Goal: Transaction & Acquisition: Download file/media

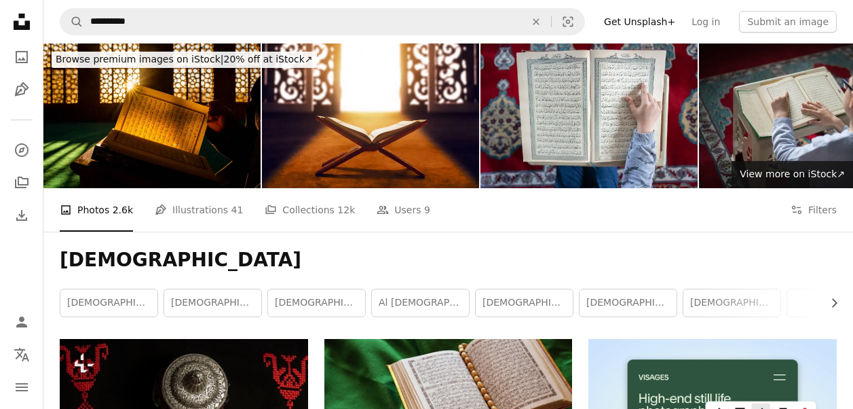
scroll to position [3325, 0]
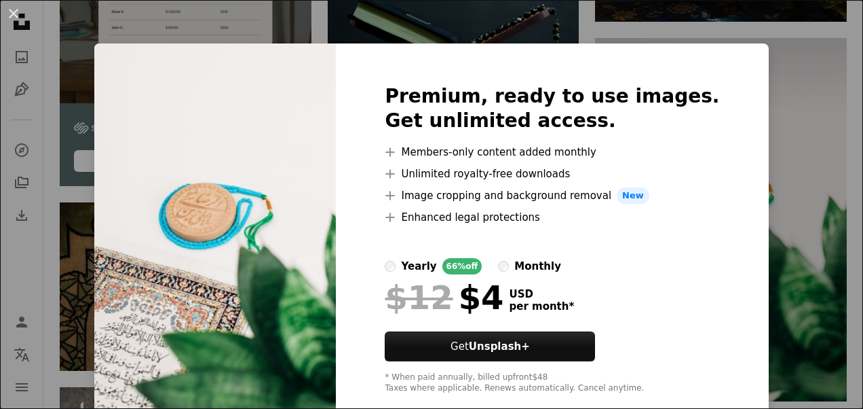
click at [817, 233] on div "An X shape Premium, ready to use images. Get unlimited access. A plus sign Memb…" at bounding box center [431, 204] width 863 height 409
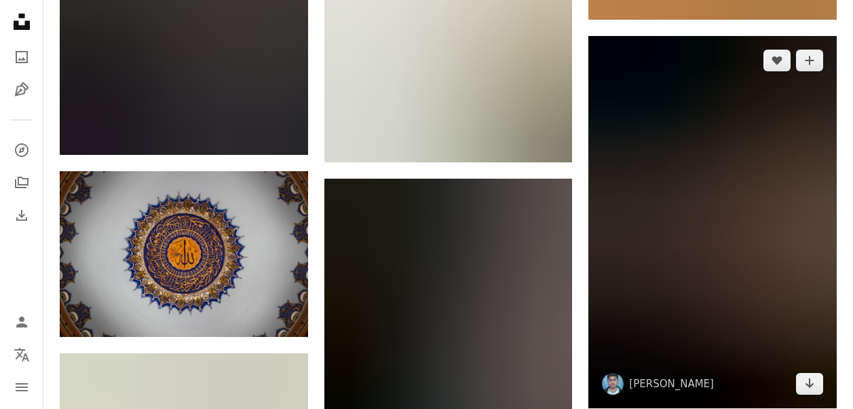
scroll to position [14948, 0]
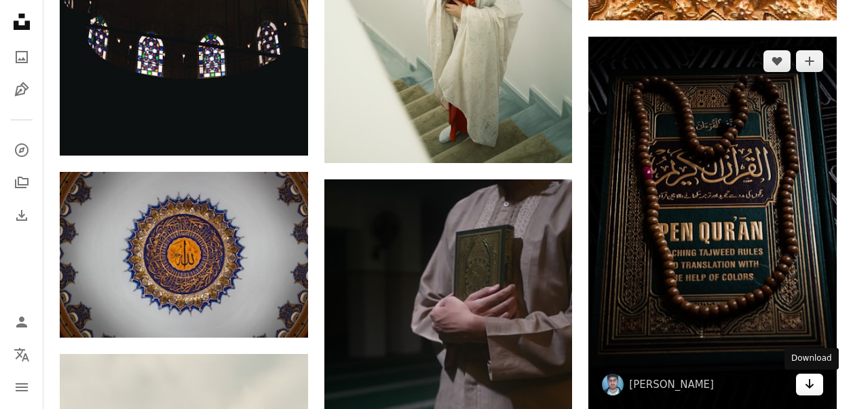
click at [808, 391] on icon "Arrow pointing down" at bounding box center [809, 383] width 11 height 16
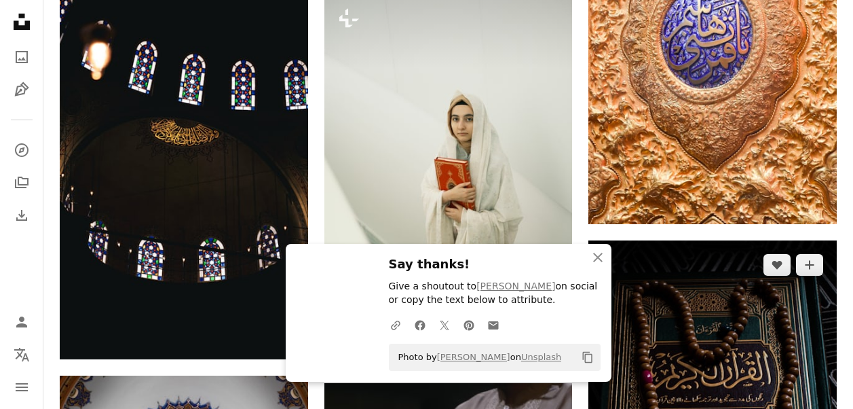
scroll to position [14677, 0]
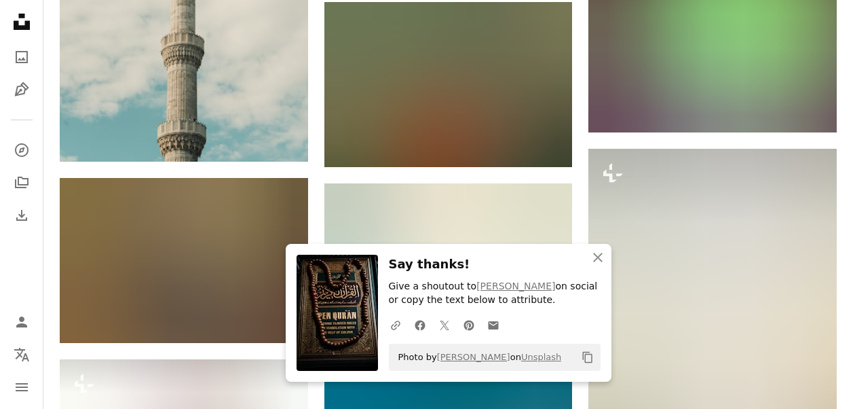
scroll to position [15627, 0]
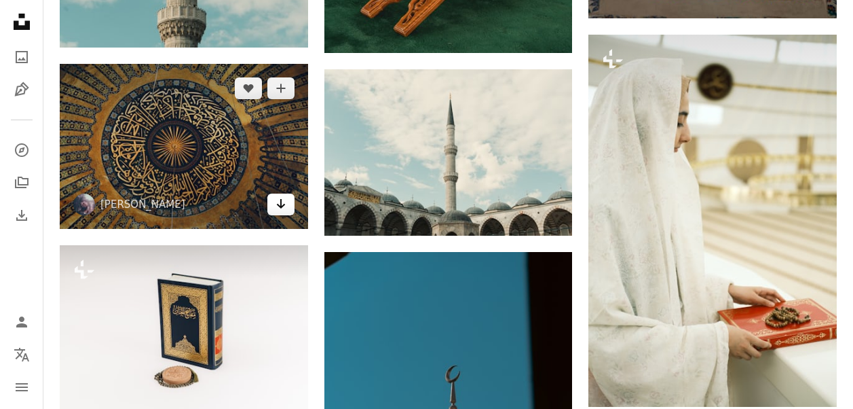
click at [276, 211] on icon "Arrow pointing down" at bounding box center [281, 203] width 11 height 16
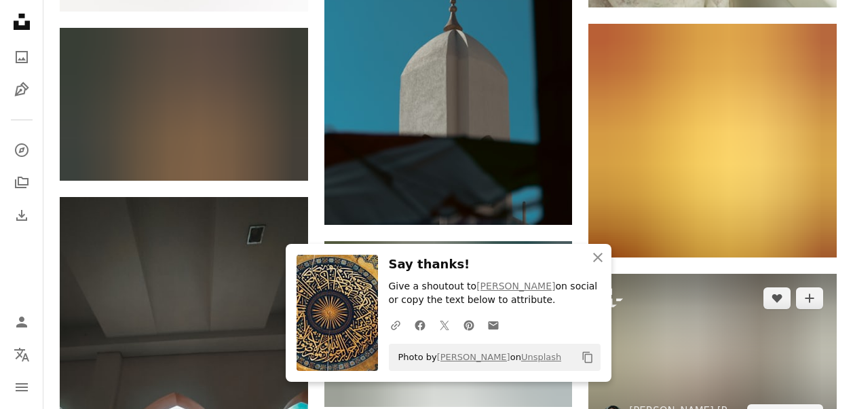
scroll to position [16170, 0]
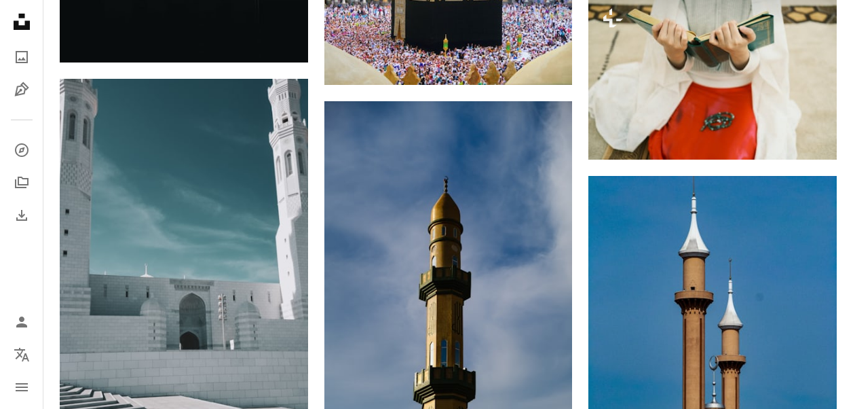
scroll to position [0, 0]
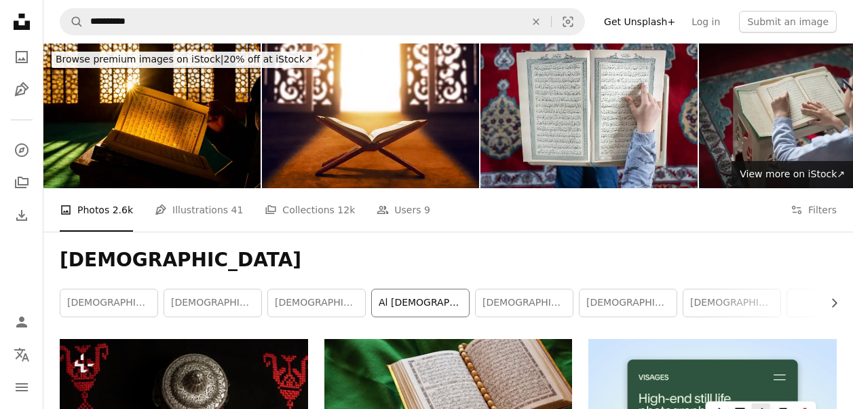
click at [428, 305] on link "al [DEMOGRAPHIC_DATA]" at bounding box center [420, 302] width 97 height 27
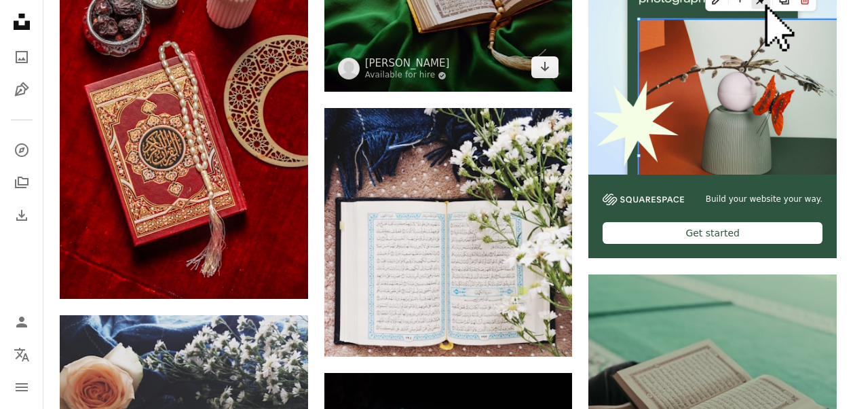
scroll to position [68, 0]
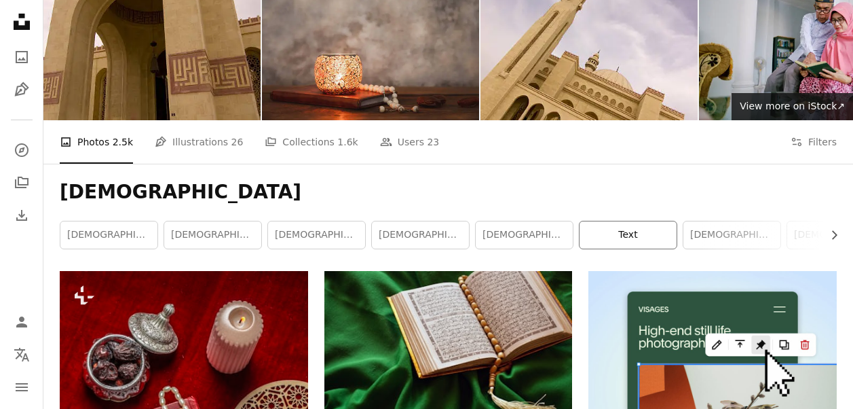
click at [643, 246] on link "text" at bounding box center [628, 234] width 97 height 27
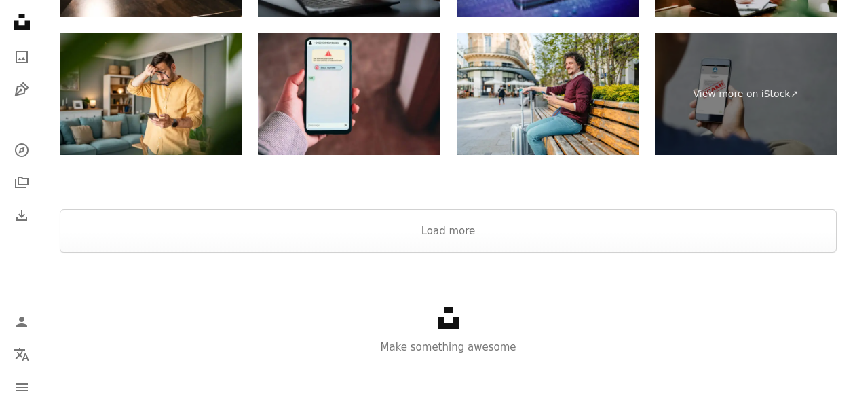
scroll to position [2562, 0]
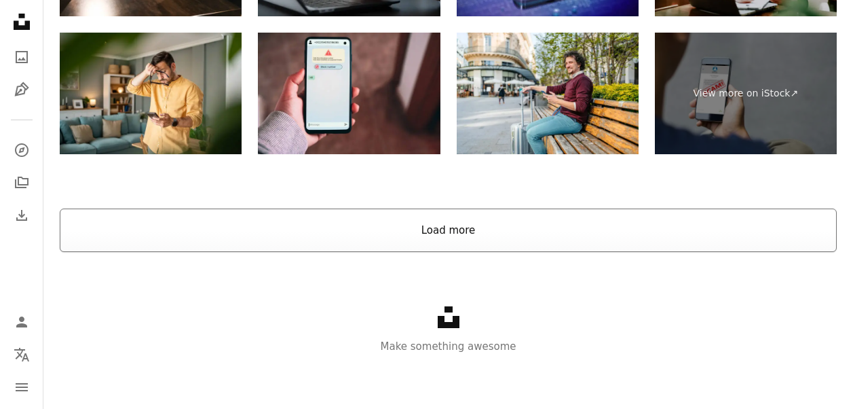
click at [524, 214] on button "Load more" at bounding box center [448, 229] width 777 height 43
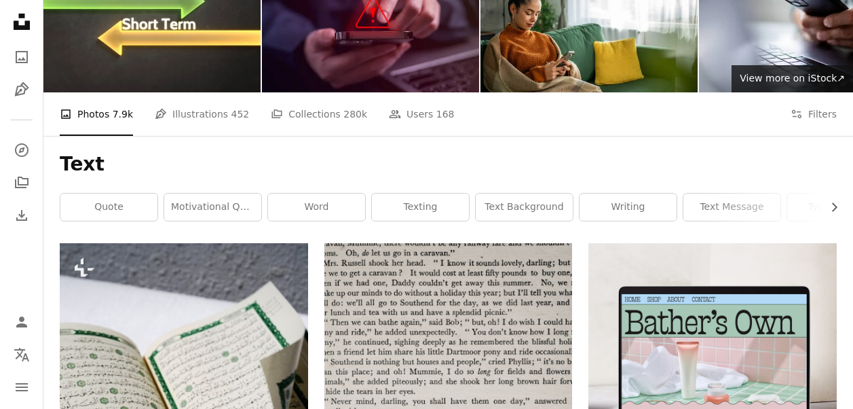
scroll to position [0, 0]
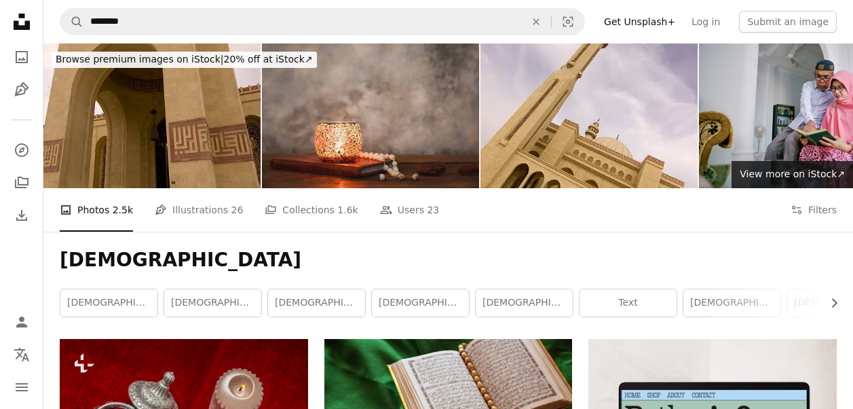
scroll to position [68, 0]
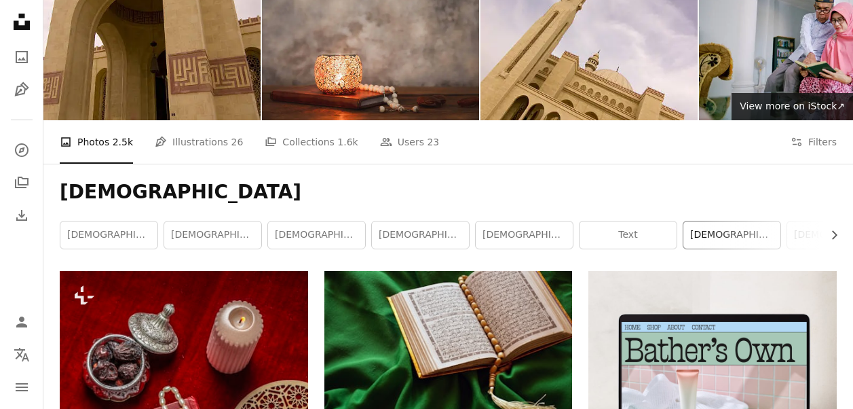
click at [735, 240] on link "[DEMOGRAPHIC_DATA]" at bounding box center [731, 234] width 97 height 27
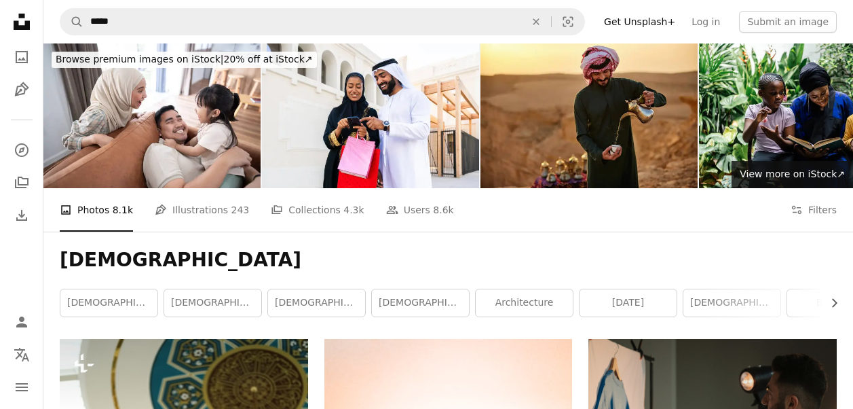
click at [817, 305] on link "building" at bounding box center [835, 302] width 97 height 27
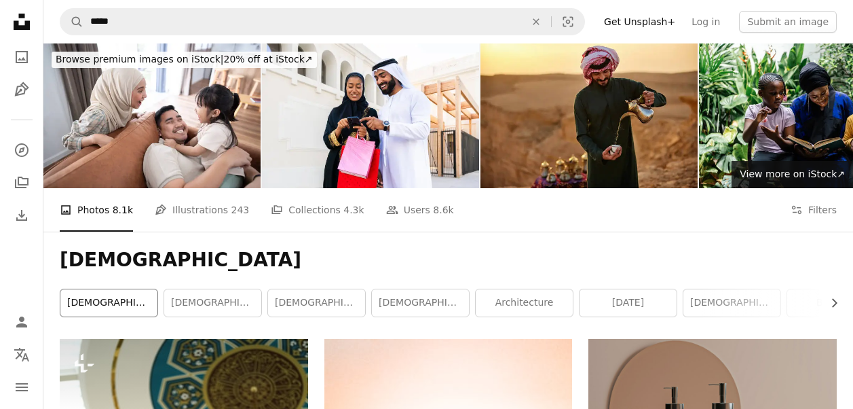
click at [152, 309] on link "[DEMOGRAPHIC_DATA]" at bounding box center [108, 302] width 97 height 27
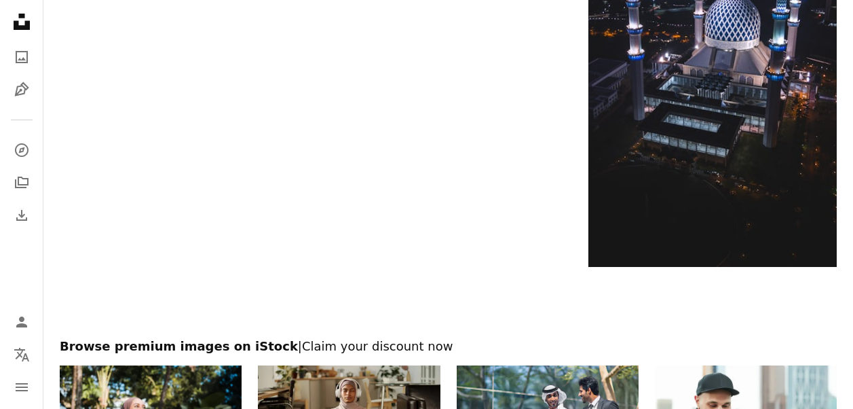
scroll to position [2239, 0]
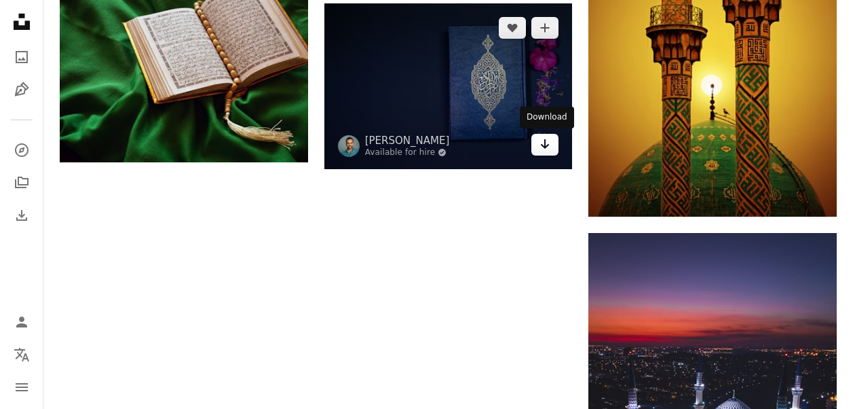
click at [537, 147] on link "Arrow pointing down" at bounding box center [544, 145] width 27 height 22
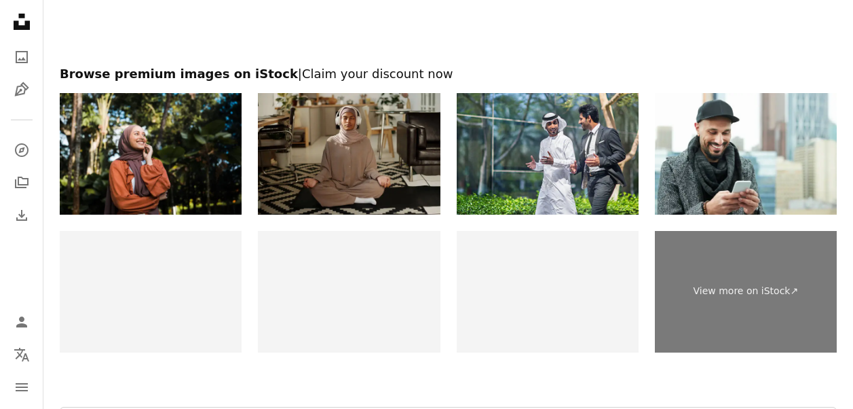
scroll to position [2981, 0]
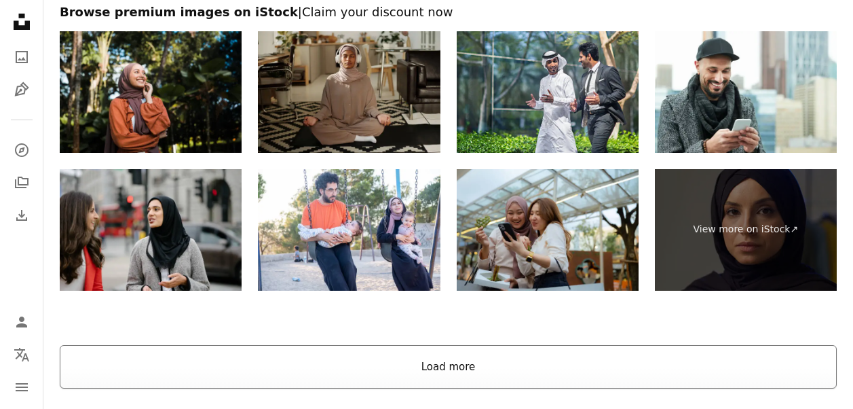
click at [413, 375] on button "Load more" at bounding box center [448, 366] width 777 height 43
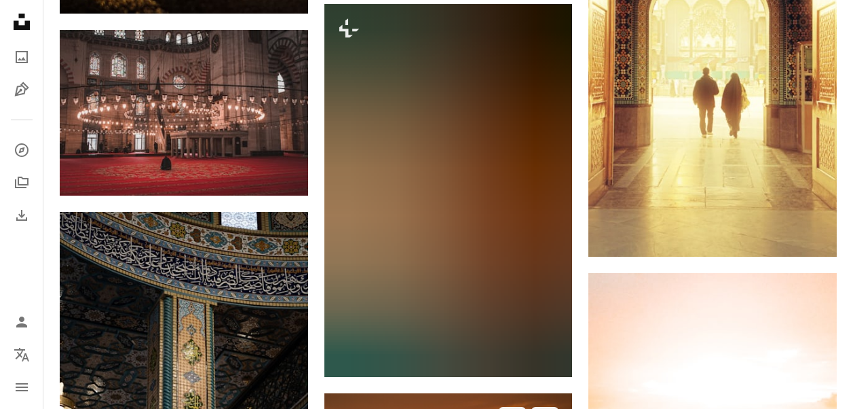
scroll to position [9224, 0]
